Goal: Task Accomplishment & Management: Manage account settings

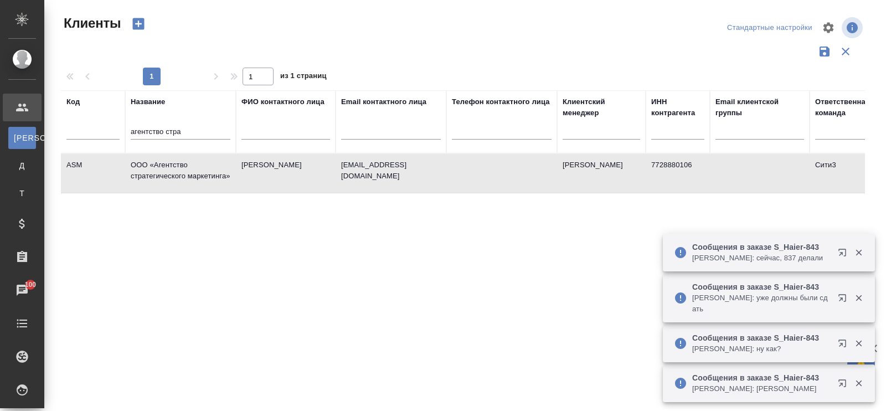
select select "RU"
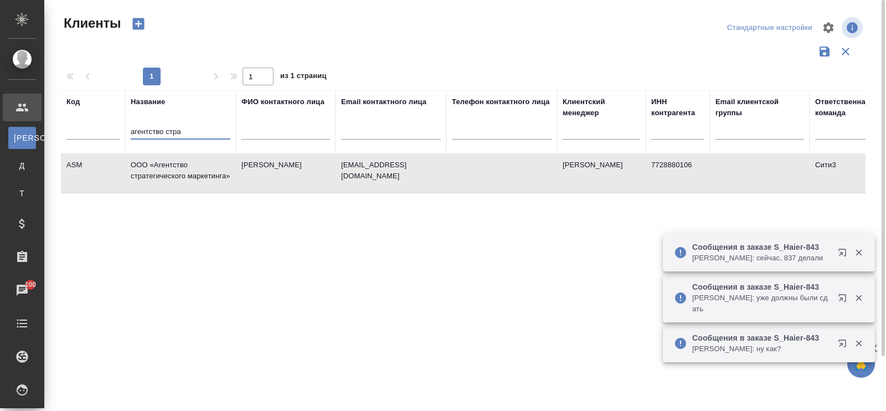
drag, startPoint x: 186, startPoint y: 133, endPoint x: 84, endPoint y: 137, distance: 102.0
click at [84, 137] on tr "Код Название агентство стра ФИО контактного лица Email контактного лица Телефон…" at bounding box center [480, 121] width 838 height 63
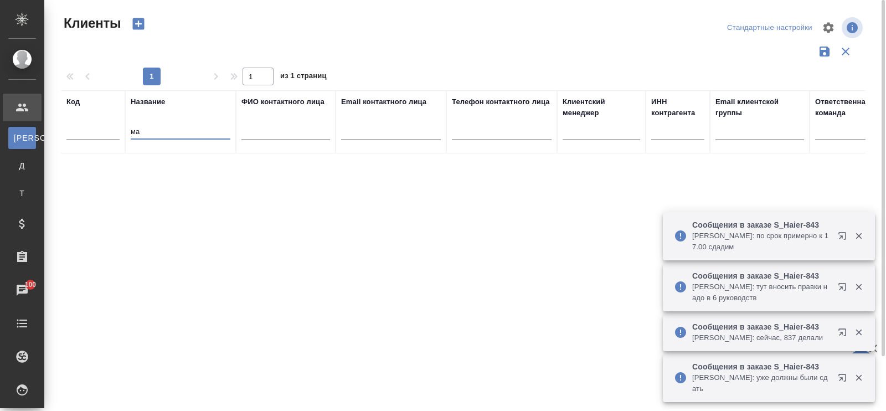
type input "м"
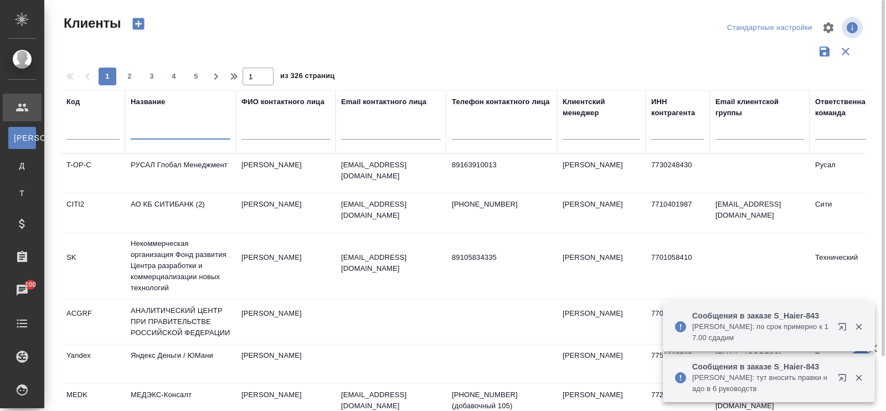
click at [386, 132] on input "text" at bounding box center [391, 133] width 100 height 14
paste input "mcclinics.ru"
type input "mcclinics.ru"
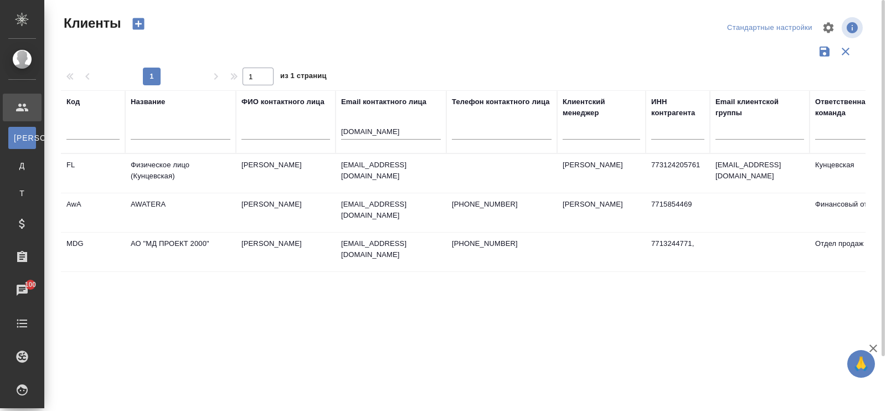
click at [189, 242] on td "АО "МД ПРОЕКТ 2000"" at bounding box center [180, 252] width 111 height 39
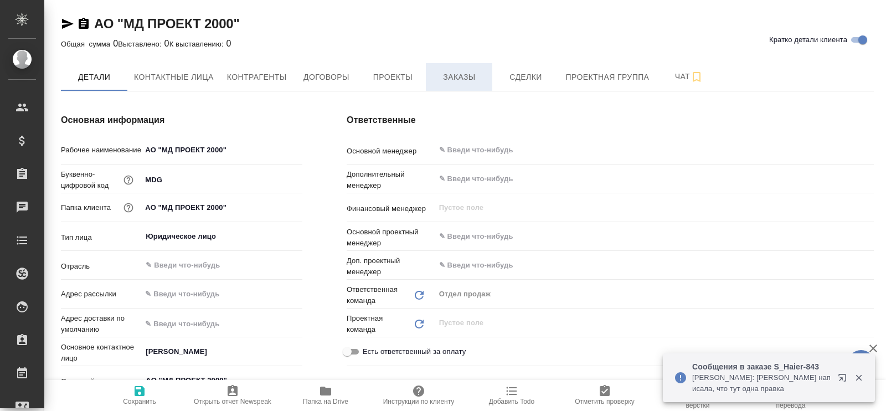
click at [463, 76] on span "Заказы" at bounding box center [459, 77] width 53 height 14
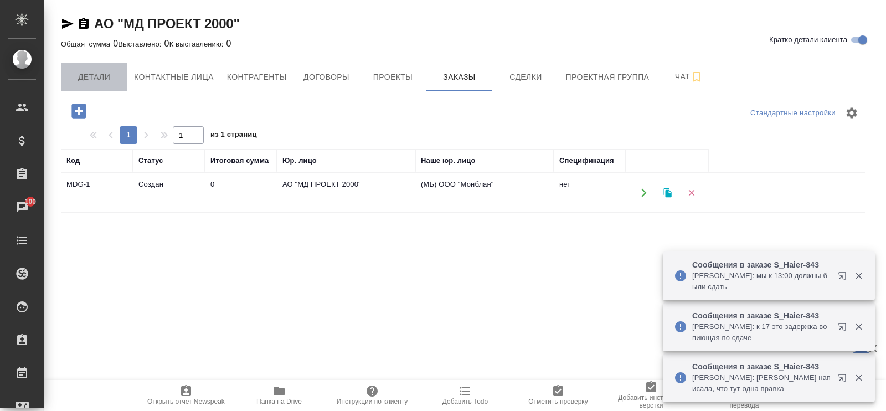
click at [111, 79] on span "Детали" at bounding box center [94, 77] width 53 height 14
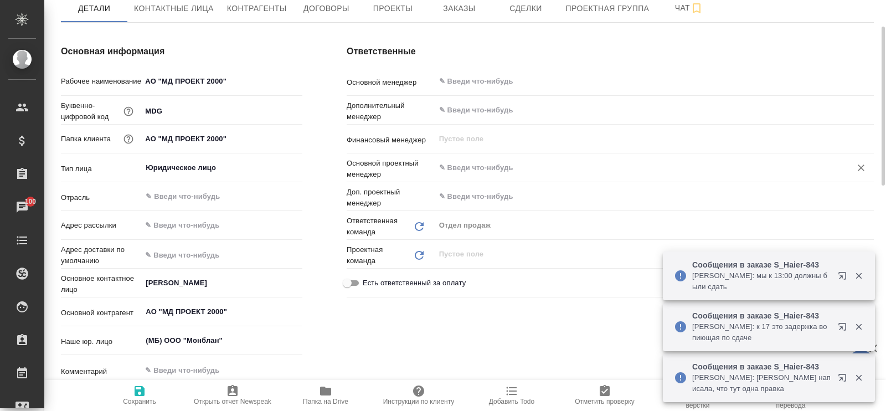
type textarea "x"
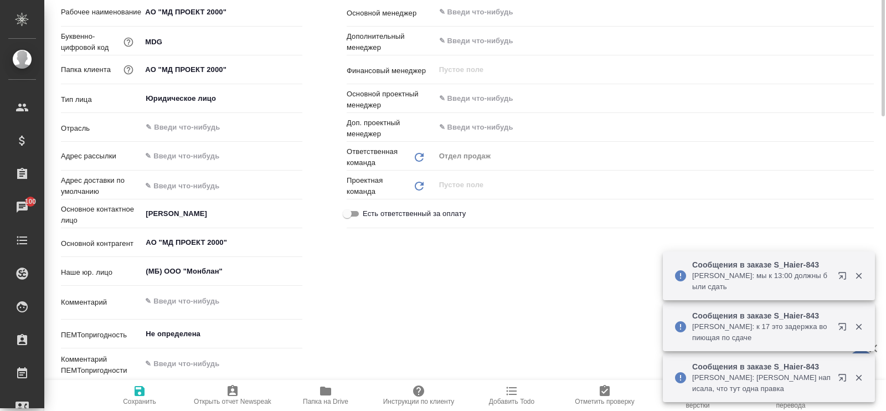
type textarea "x"
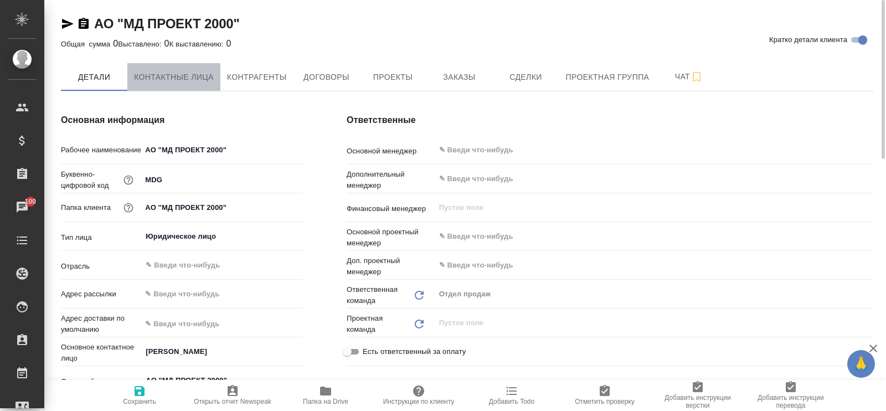
click at [171, 71] on span "Контактные лица" at bounding box center [174, 77] width 80 height 14
select select "RU"
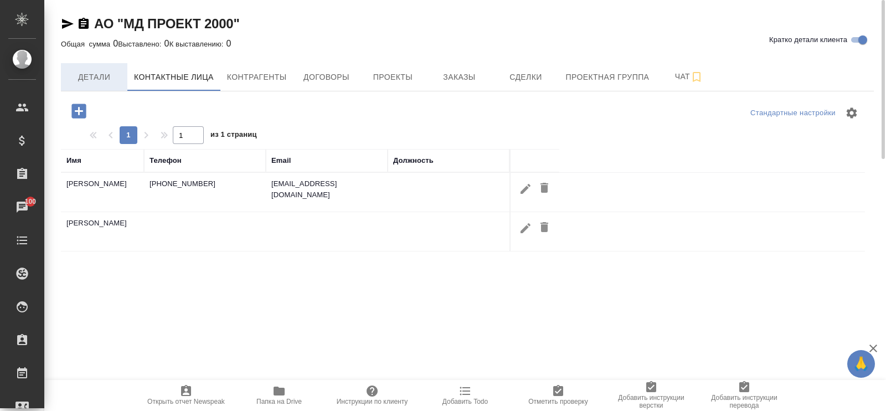
click at [86, 73] on span "Детали" at bounding box center [94, 77] width 53 height 14
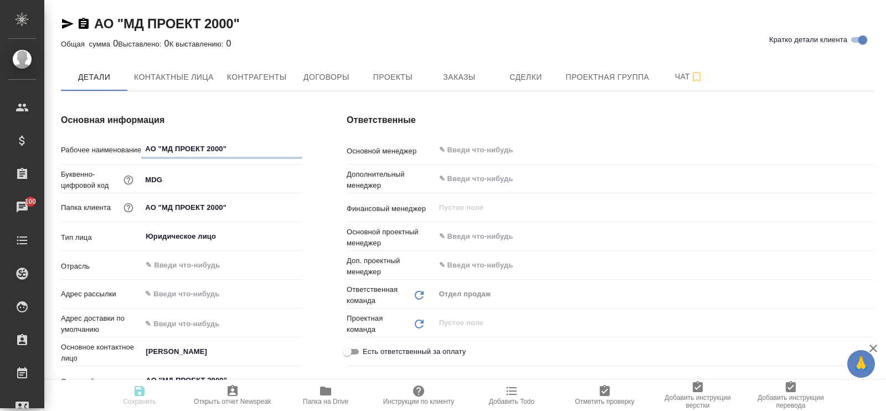
type textarea "x"
